Goal: Contribute content

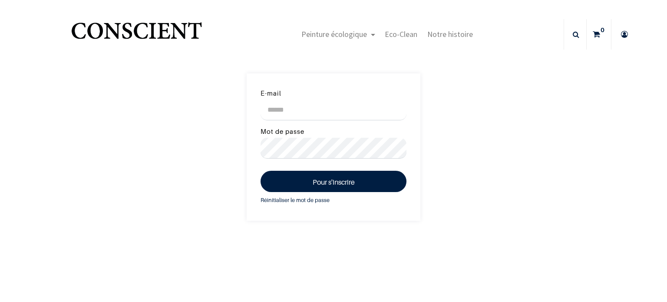
click at [304, 108] on input "E-mail" at bounding box center [334, 109] width 146 height 21
type input "**********"
click at [261, 171] on button "Pour s'inscrire" at bounding box center [334, 181] width 146 height 21
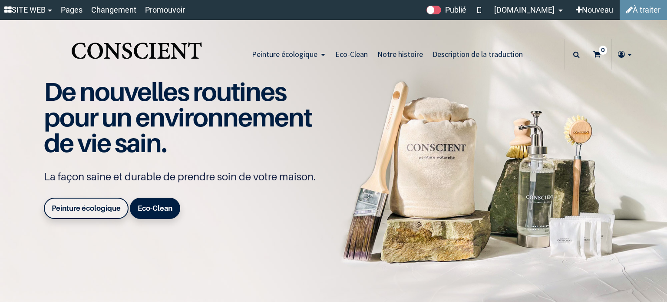
type input "**********"
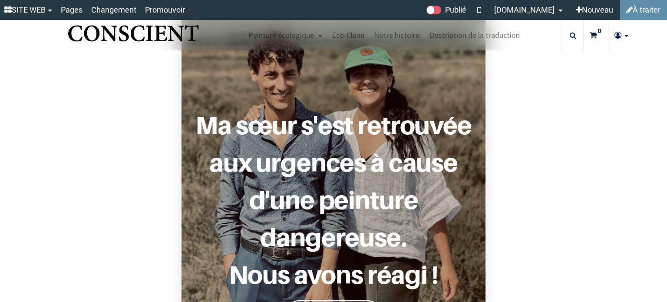
scroll to position [738, 0]
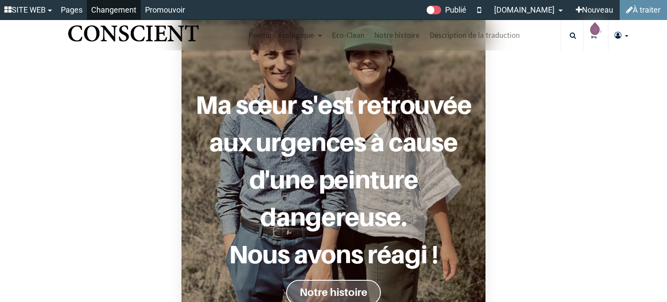
click at [113, 11] on font "Changement" at bounding box center [113, 9] width 45 height 9
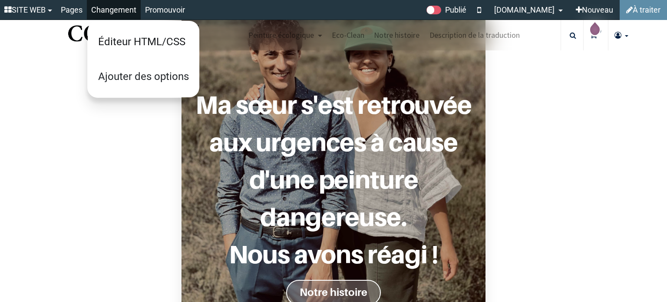
click at [136, 36] on font "Éditeur HTML/CSS" at bounding box center [141, 42] width 87 height 12
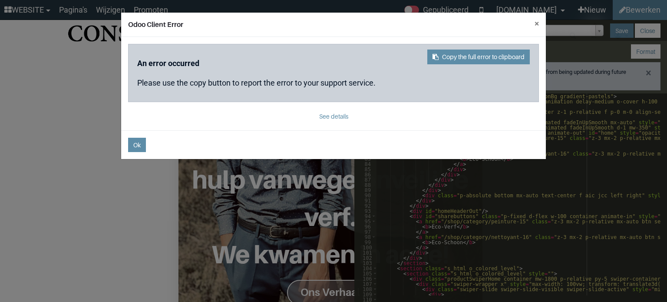
scroll to position [394, 0]
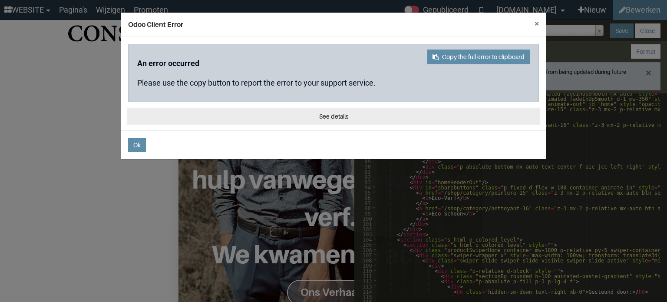
click at [338, 118] on button "See details" at bounding box center [333, 116] width 411 height 14
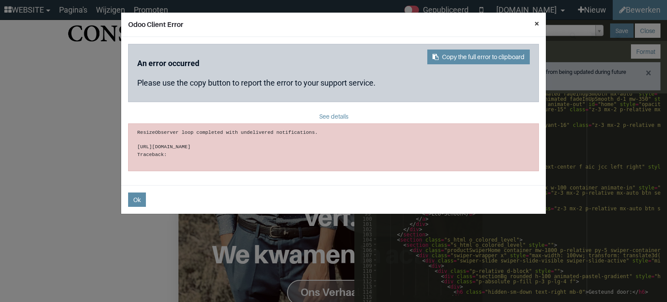
click at [537, 26] on button "×" at bounding box center [537, 24] width 18 height 23
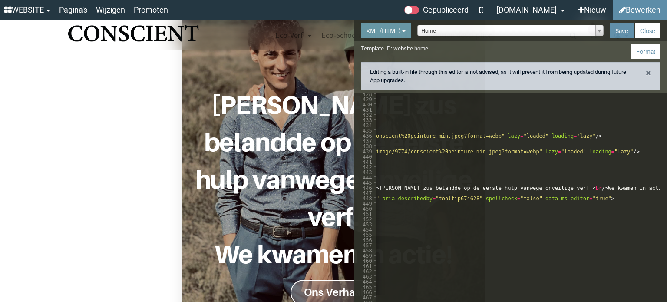
scroll to position [0, 667]
drag, startPoint x: 561, startPoint y: 136, endPoint x: 443, endPoint y: 135, distance: 118.2
click at [443, 135] on div "< section class = "s_html pt32 pb88 o_animate_preview o_colored_level" style = …" at bounding box center [345, 201] width 1273 height 221
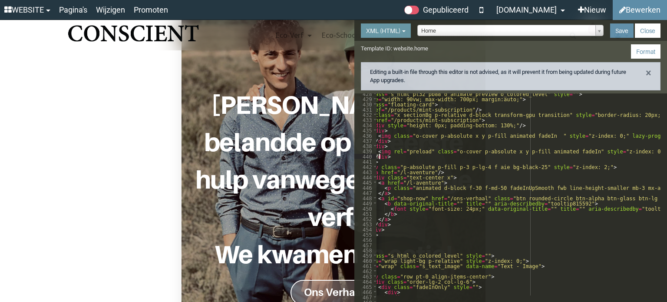
drag, startPoint x: 522, startPoint y: 151, endPoint x: 624, endPoint y: 158, distance: 102.3
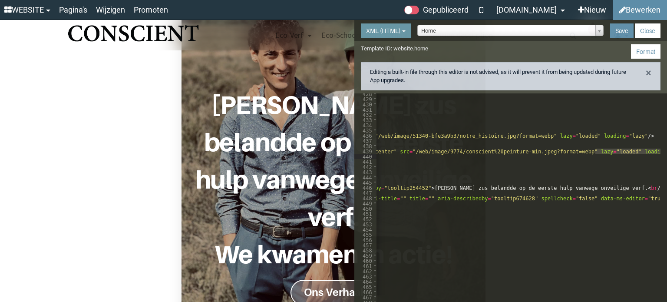
scroll to position [0, 593]
click at [629, 149] on div "< section class = "s_html pt32 pb88 o_animate_preview o_colored_level" style = …" at bounding box center [519, 194] width 284 height 202
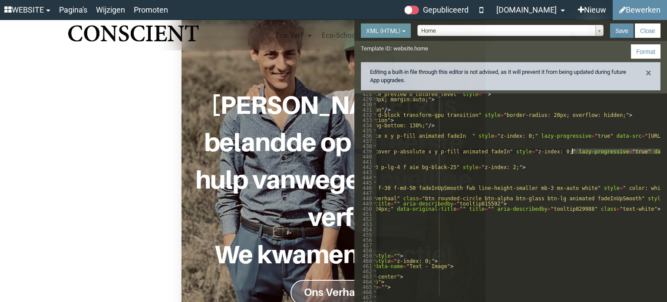
drag, startPoint x: 596, startPoint y: 152, endPoint x: 606, endPoint y: 149, distance: 11.2
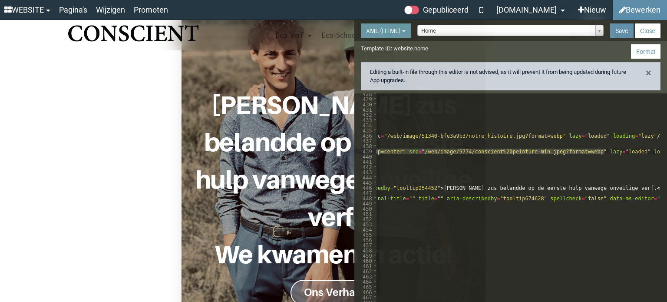
scroll to position [0, 589]
click at [579, 149] on div "< section class = "s_html pt32 pb88 o_animate_preview o_colored_level" style = …" at bounding box center [519, 194] width 284 height 202
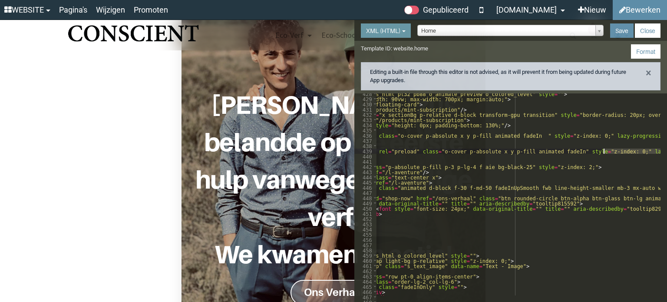
drag, startPoint x: 496, startPoint y: 151, endPoint x: 609, endPoint y: 149, distance: 113.4
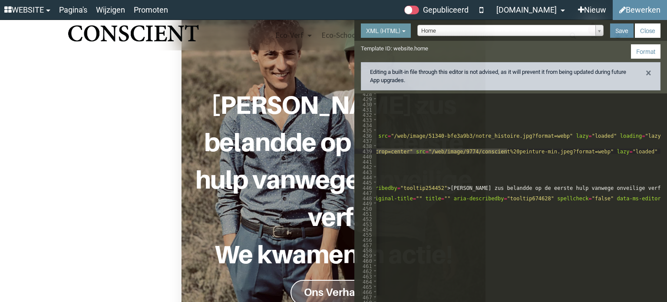
scroll to position [0, 587]
click at [601, 151] on div "< section class = "s_html pt32 pb88 o_animate_preview o_colored_level" style = …" at bounding box center [426, 201] width 1273 height 221
click at [615, 26] on button "Save" at bounding box center [621, 30] width 23 height 14
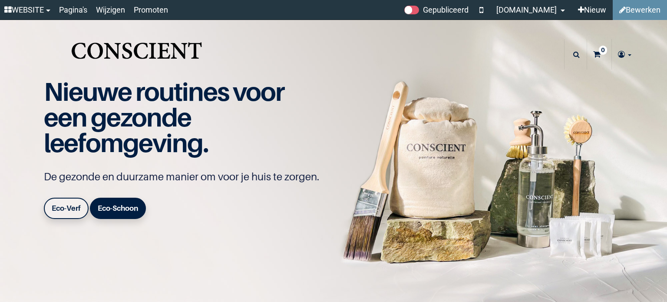
type input "**********"
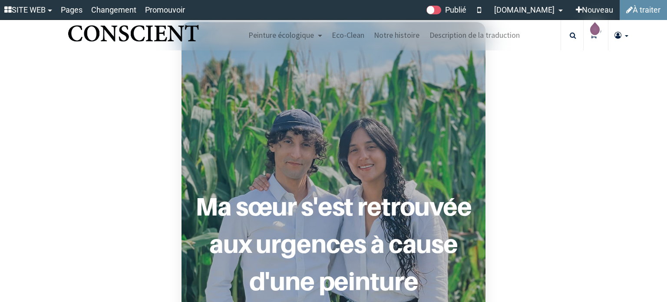
scroll to position [682, 0]
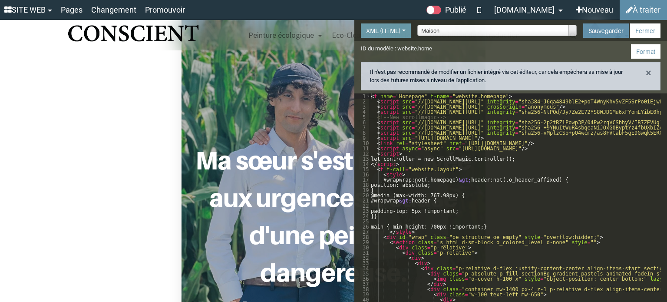
scroll to position [801, 0]
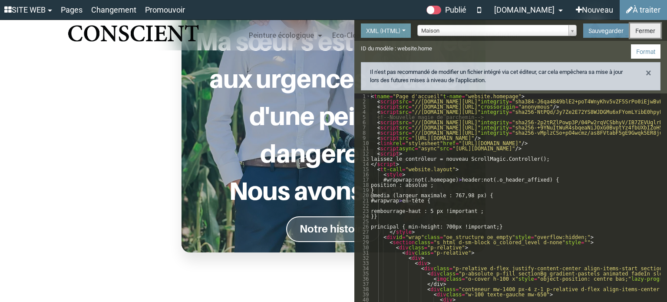
click at [655, 34] on button "Fermer" at bounding box center [645, 30] width 30 height 14
